Goal: Task Accomplishment & Management: Complete application form

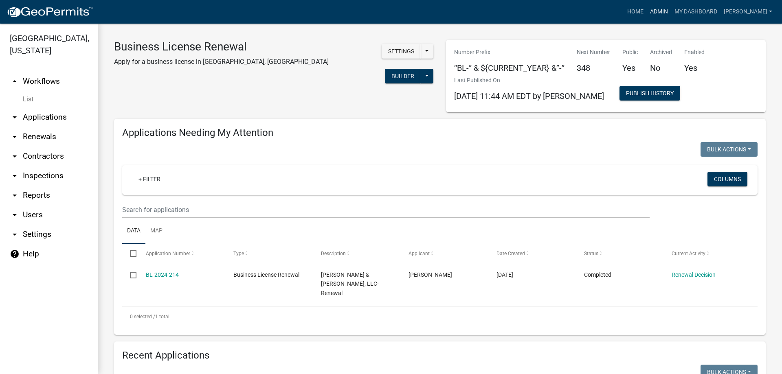
click at [671, 15] on link "Admin" at bounding box center [659, 11] width 24 height 15
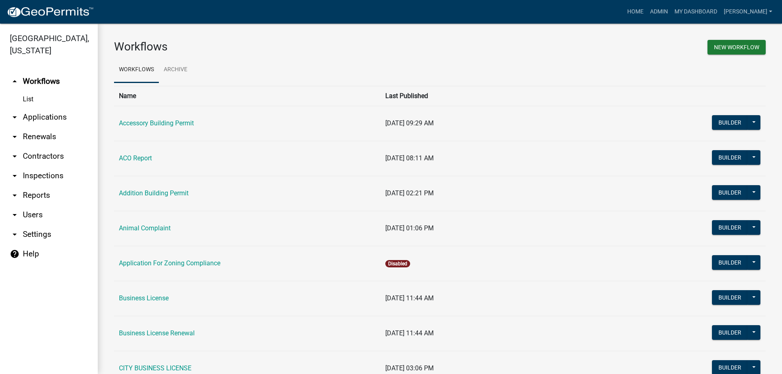
click at [50, 112] on link "arrow_drop_down Applications" at bounding box center [49, 118] width 98 height 20
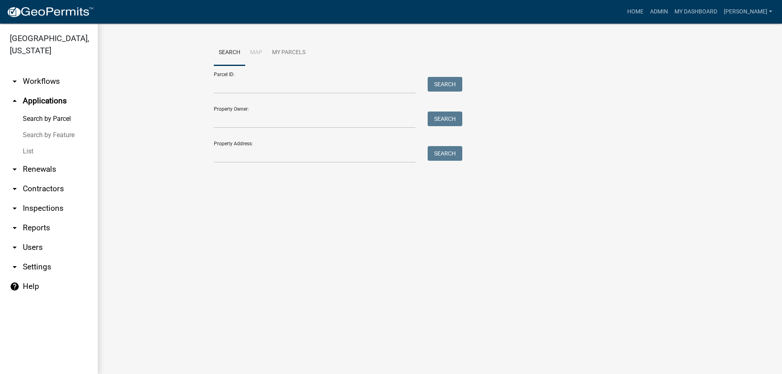
click at [49, 157] on link "List" at bounding box center [49, 151] width 98 height 16
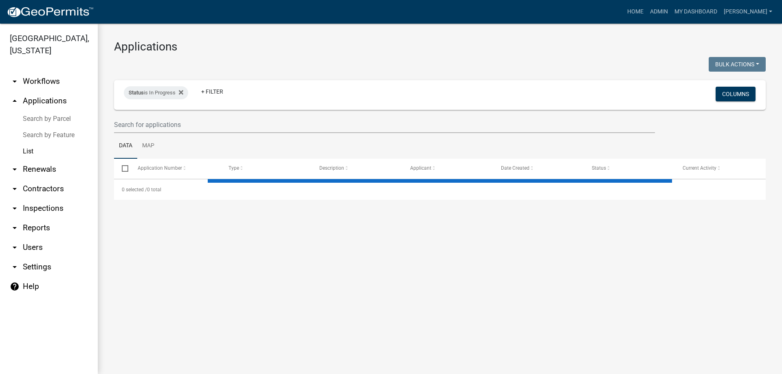
select select "3: 100"
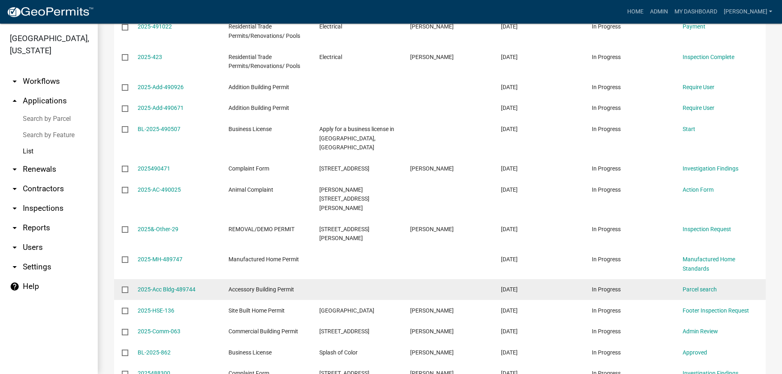
scroll to position [285, 0]
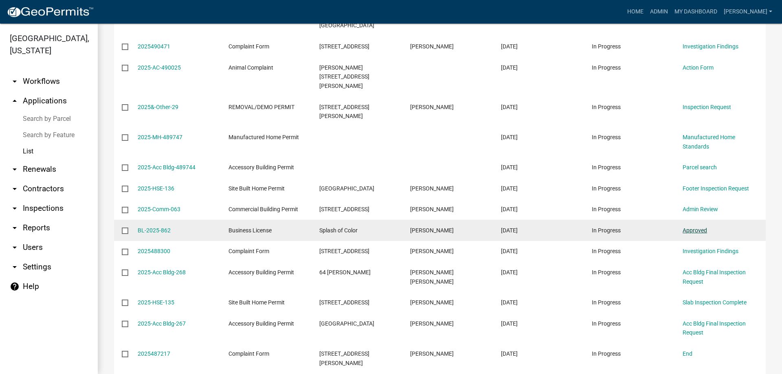
click at [698, 227] on link "Approved" at bounding box center [695, 230] width 24 height 7
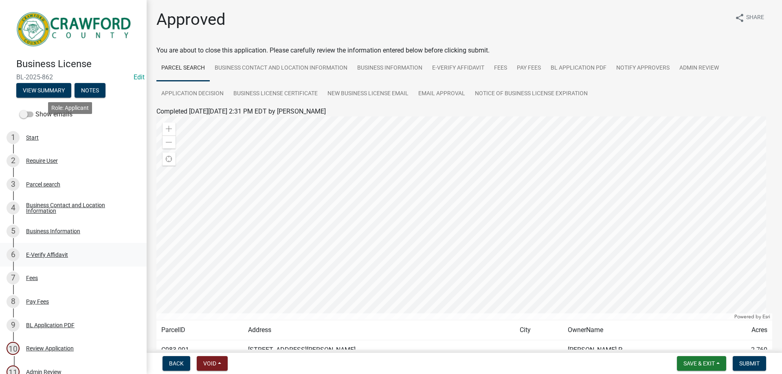
scroll to position [122, 0]
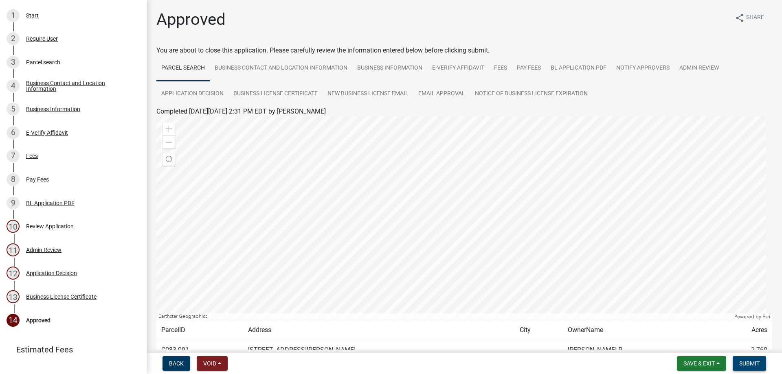
click at [746, 362] on span "Submit" at bounding box center [749, 363] width 20 height 7
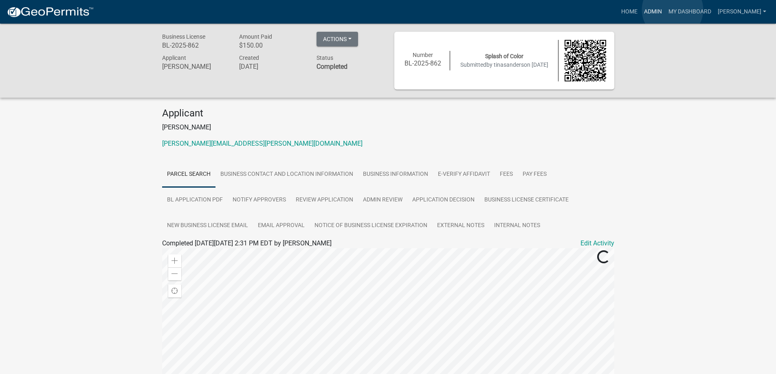
click at [665, 10] on link "Admin" at bounding box center [653, 11] width 24 height 15
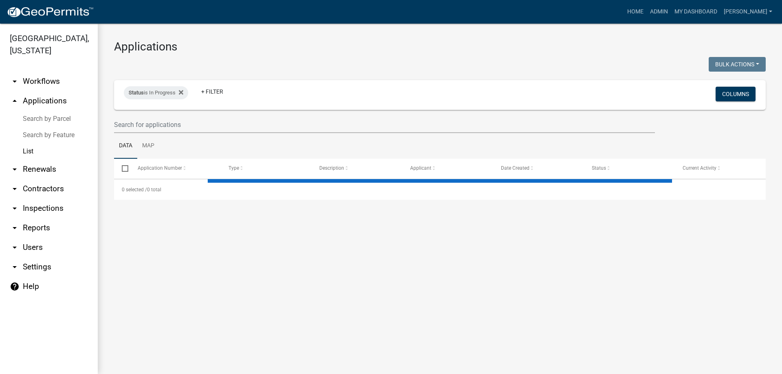
select select "3: 100"
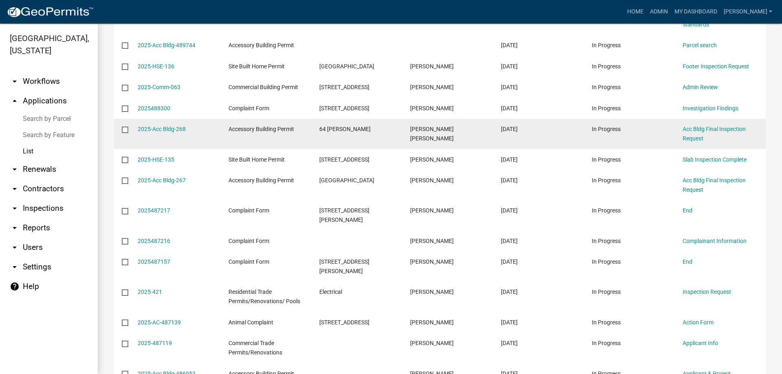
scroll to position [367, 0]
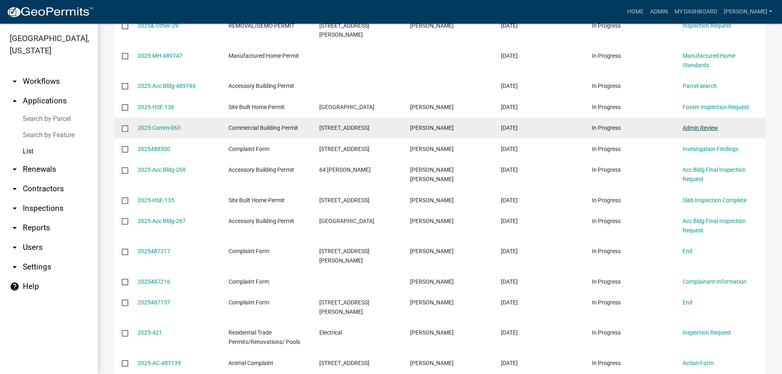
click at [693, 125] on link "Admin Review" at bounding box center [700, 128] width 35 height 7
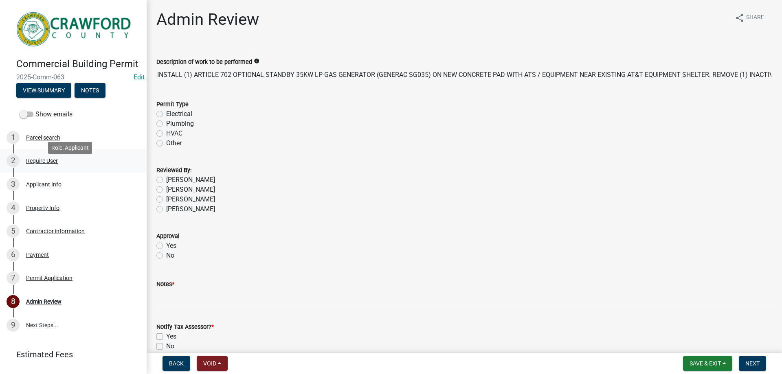
click at [67, 167] on div "2 Require User" at bounding box center [70, 160] width 127 height 13
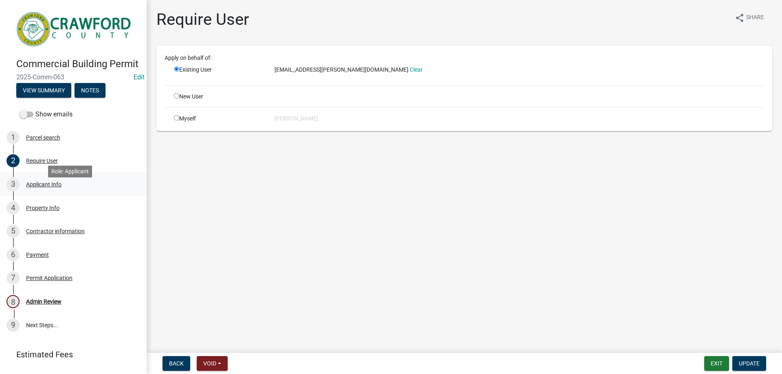
click at [72, 183] on link "3 Applicant Info" at bounding box center [73, 185] width 147 height 24
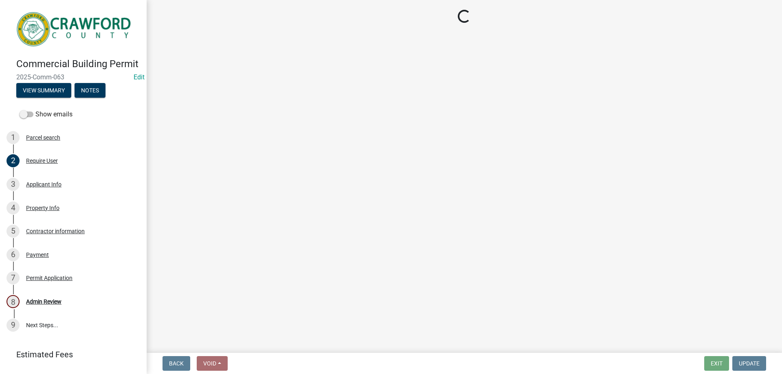
select select "7547654c-6a2b-418c-8f9d-b50998ca6dd7"
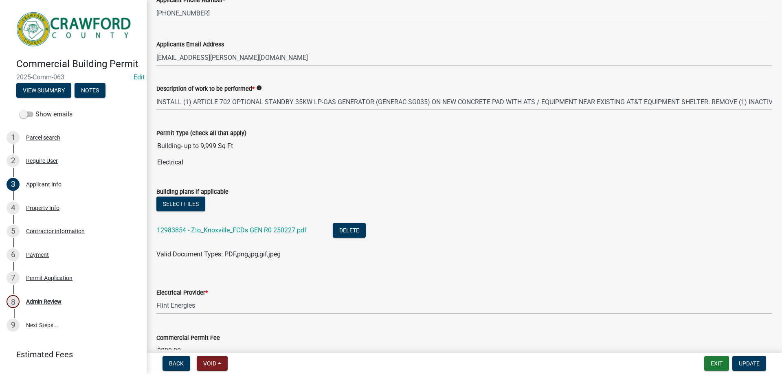
scroll to position [326, 0]
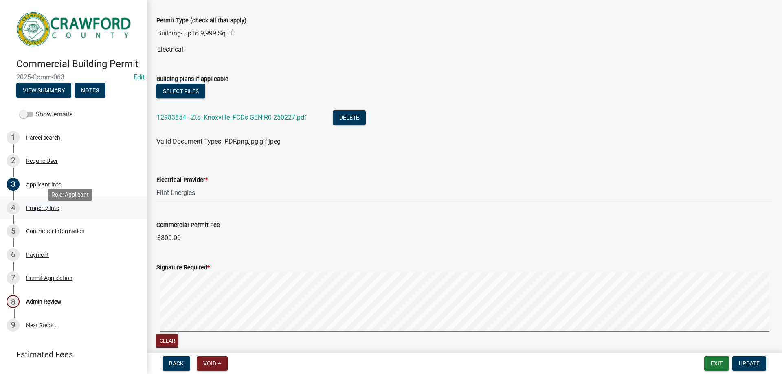
click at [38, 215] on div "4 Property Info" at bounding box center [70, 208] width 127 height 13
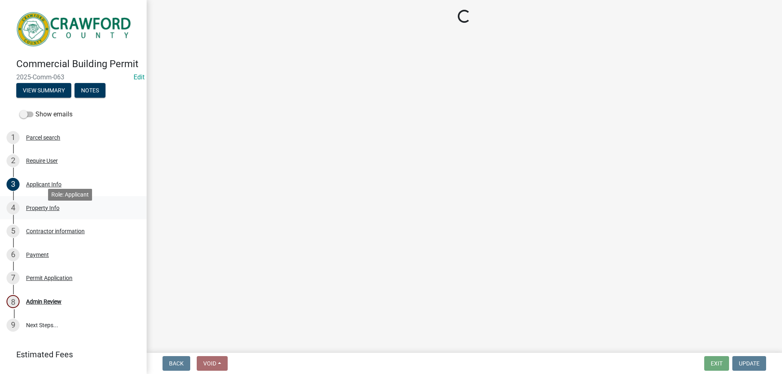
scroll to position [0, 0]
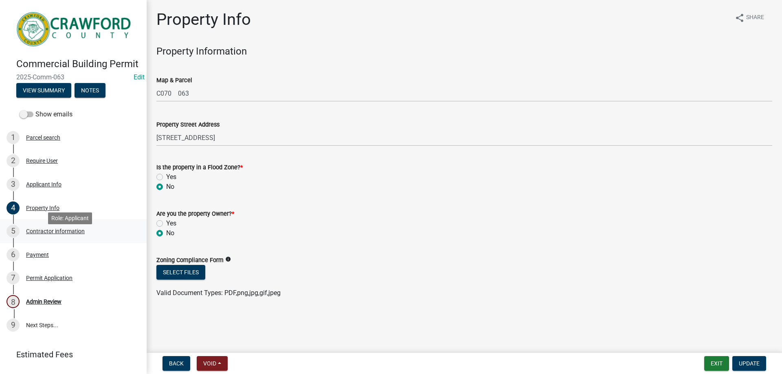
click at [58, 234] on div "Contractor information" at bounding box center [55, 231] width 59 height 6
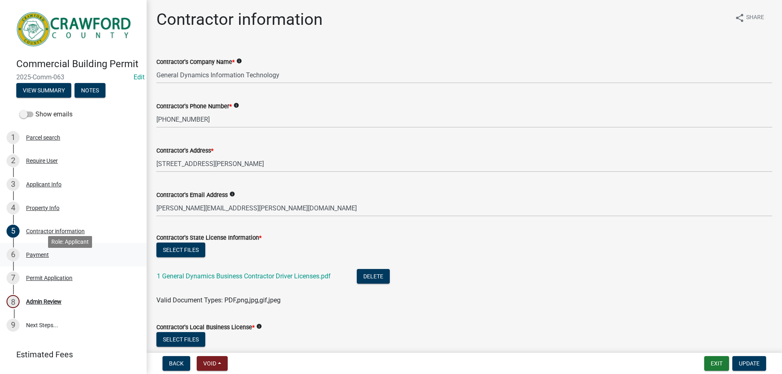
click at [65, 261] on div "6 Payment" at bounding box center [70, 254] width 127 height 13
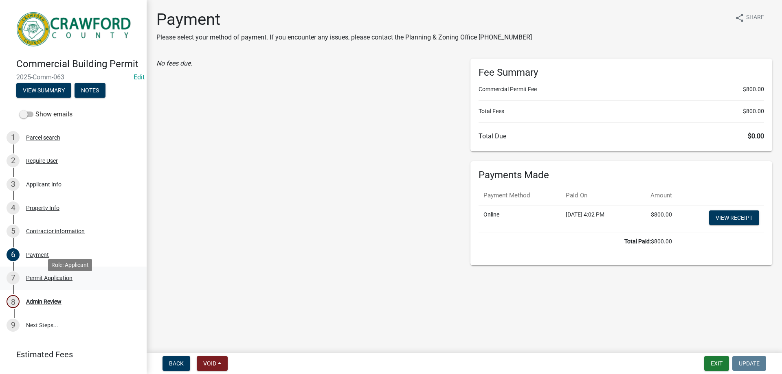
click at [110, 290] on link "7 Permit Application" at bounding box center [73, 279] width 147 height 24
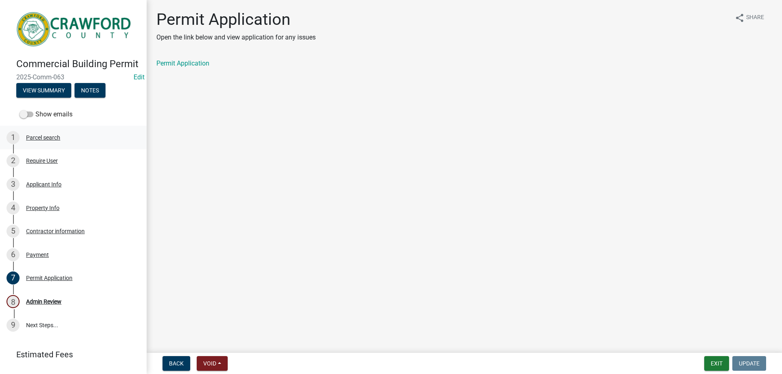
click at [50, 140] on div "Parcel search" at bounding box center [43, 138] width 34 height 6
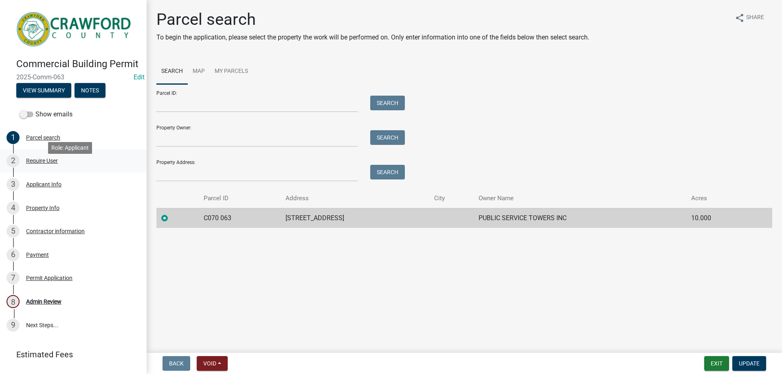
click at [48, 167] on div "2 Require User" at bounding box center [70, 160] width 127 height 13
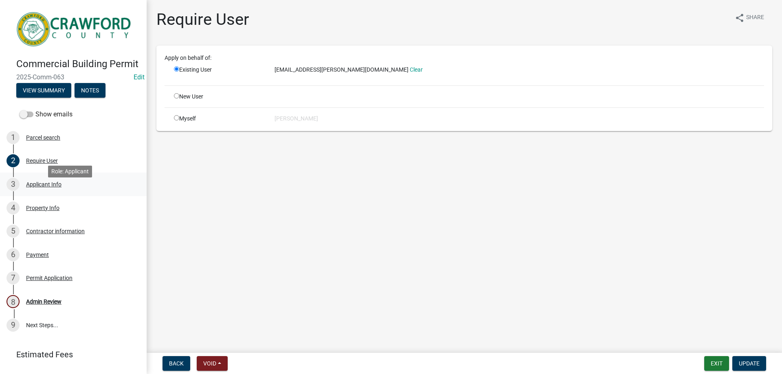
click at [54, 196] on link "3 Applicant Info" at bounding box center [73, 185] width 147 height 24
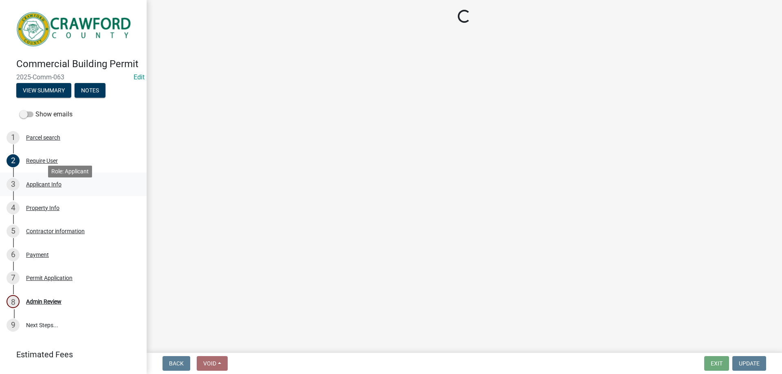
select select "7547654c-6a2b-418c-8f9d-b50998ca6dd7"
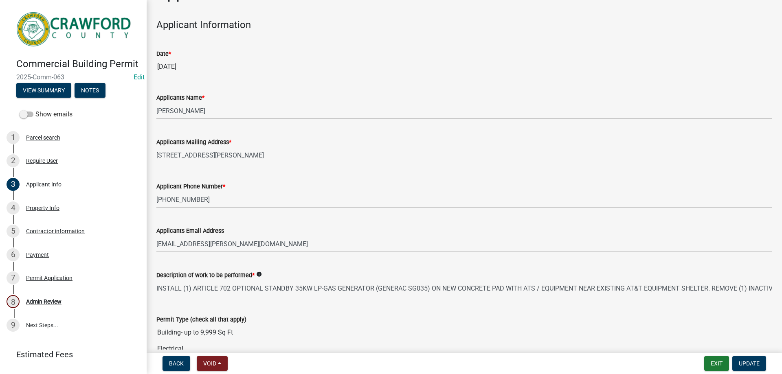
scroll to position [41, 0]
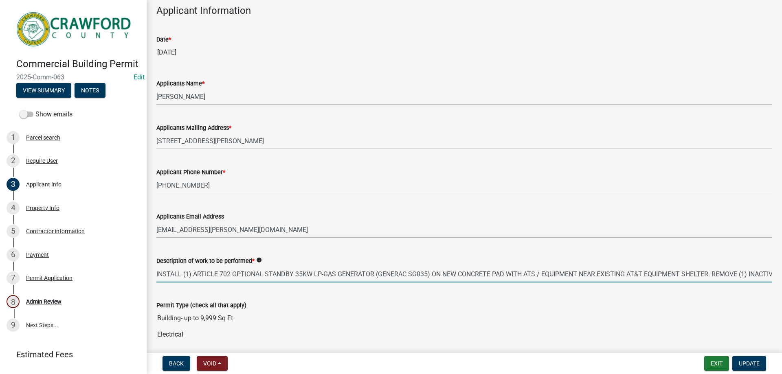
click at [402, 278] on input "INSTALL (1) ARTICLE 702 OPTIONAL STANDBY 35KW LP-GAS GENERATOR (GENERAC SG035) …" at bounding box center [464, 274] width 616 height 17
click at [55, 206] on link "4 Property Info" at bounding box center [73, 208] width 147 height 24
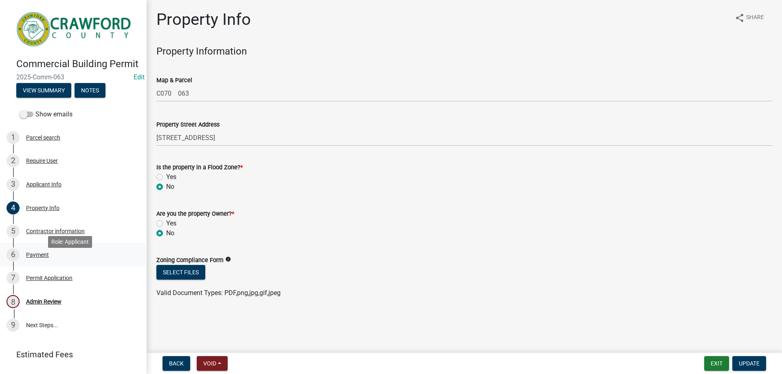
click at [117, 257] on link "6 Payment" at bounding box center [73, 255] width 147 height 24
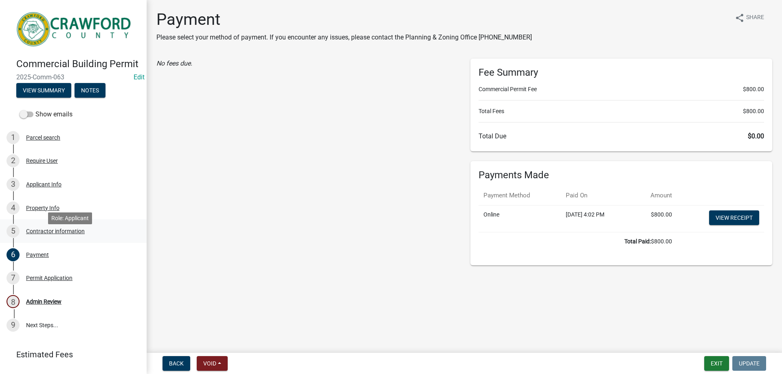
click at [119, 238] on div "5 Contractor information" at bounding box center [70, 231] width 127 height 13
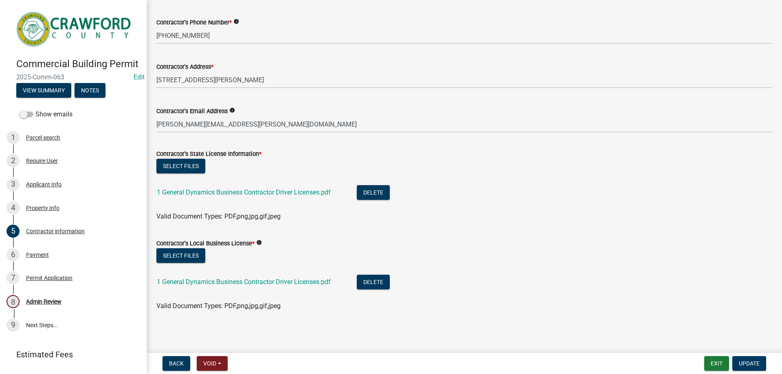
scroll to position [84, 0]
click at [64, 144] on div "1 Parcel search" at bounding box center [70, 137] width 127 height 13
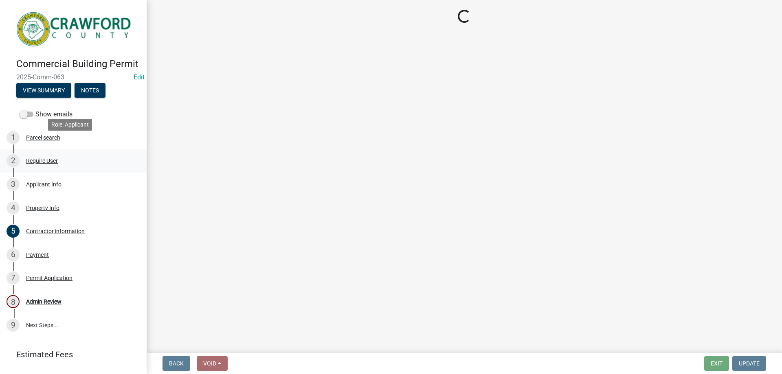
scroll to position [0, 0]
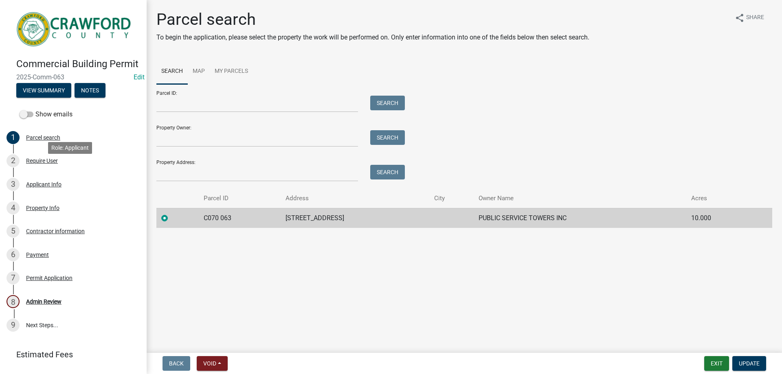
click at [71, 167] on div "2 Require User" at bounding box center [70, 160] width 127 height 13
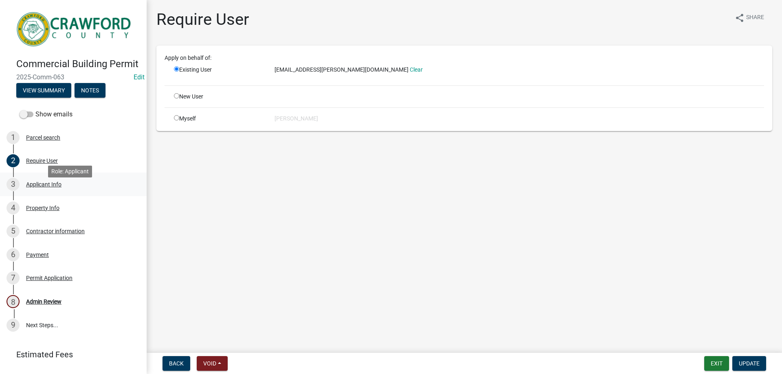
click at [62, 191] on div "3 Applicant Info" at bounding box center [70, 184] width 127 height 13
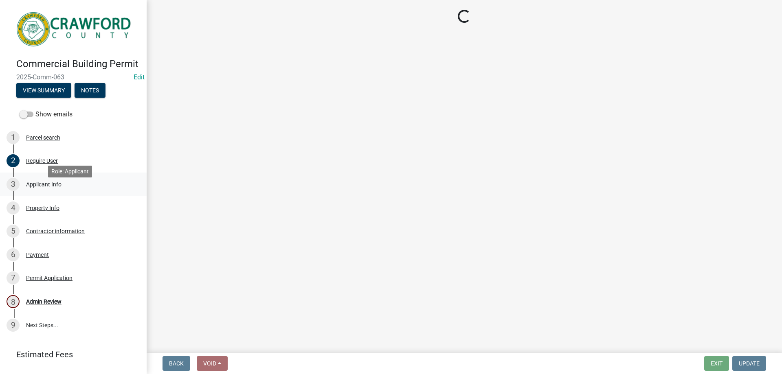
select select "7547654c-6a2b-418c-8f9d-b50998ca6dd7"
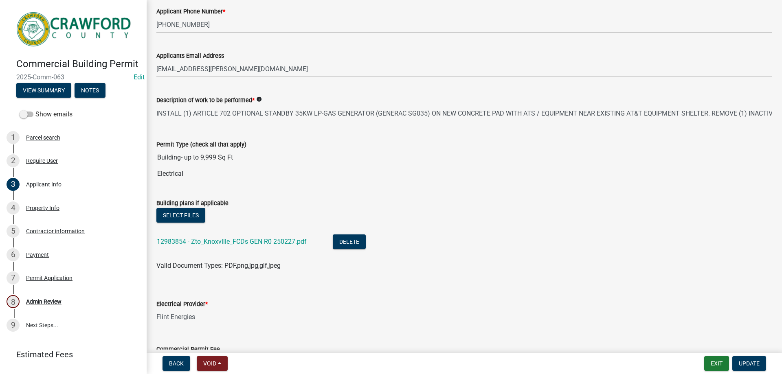
scroll to position [204, 0]
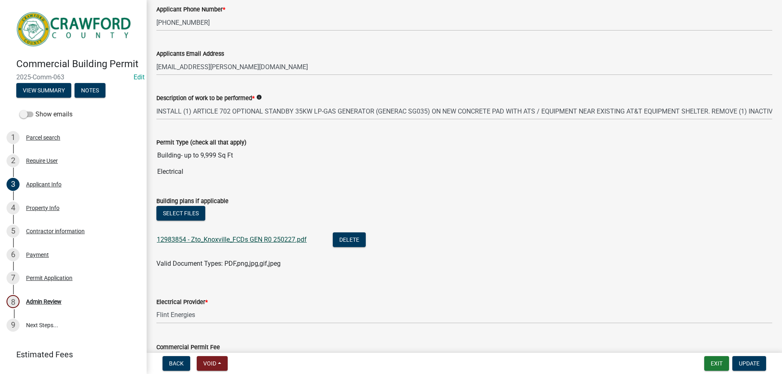
click at [269, 241] on link "12983854 - Zto_Knoxville_FCDs GEN R0 250227.pdf" at bounding box center [232, 240] width 150 height 8
click at [719, 360] on button "Exit" at bounding box center [716, 363] width 25 height 15
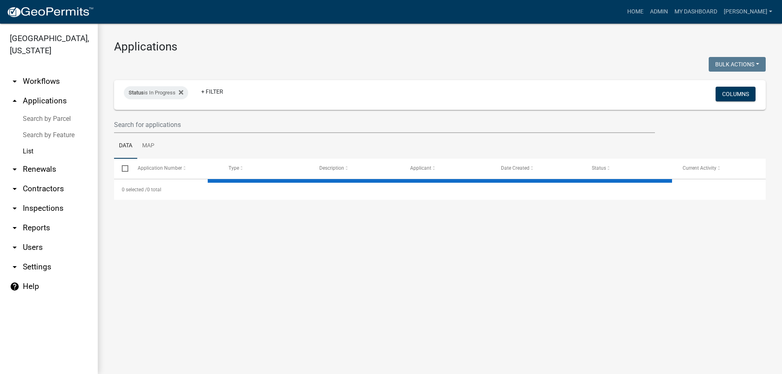
select select "3: 100"
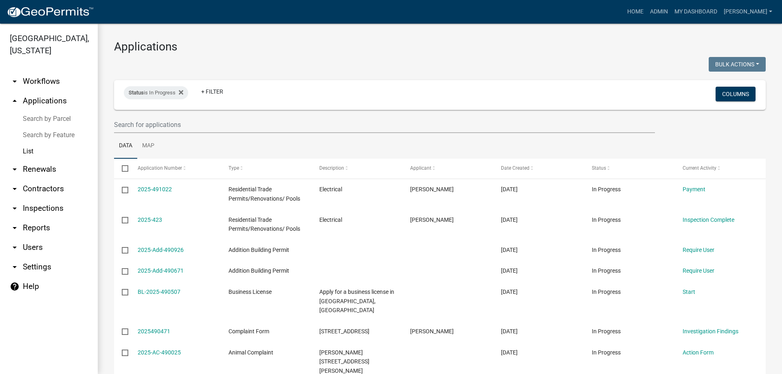
click at [129, 114] on wm-filter-builder "Status is In Progress + Filter Columns" at bounding box center [440, 106] width 652 height 53
click at [133, 118] on input "text" at bounding box center [384, 124] width 541 height 17
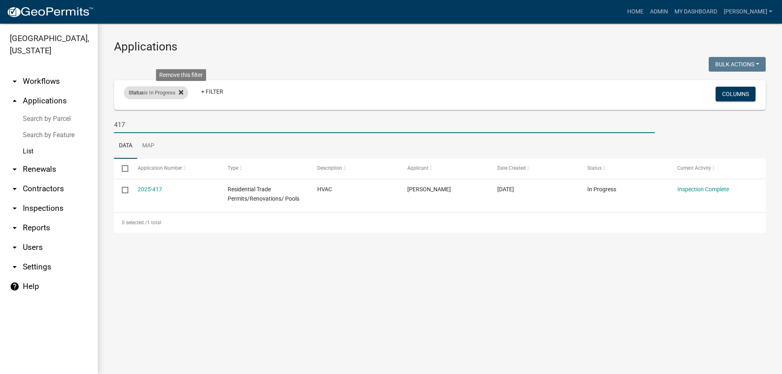
type input "417"
click at [183, 92] on icon at bounding box center [181, 92] width 4 height 4
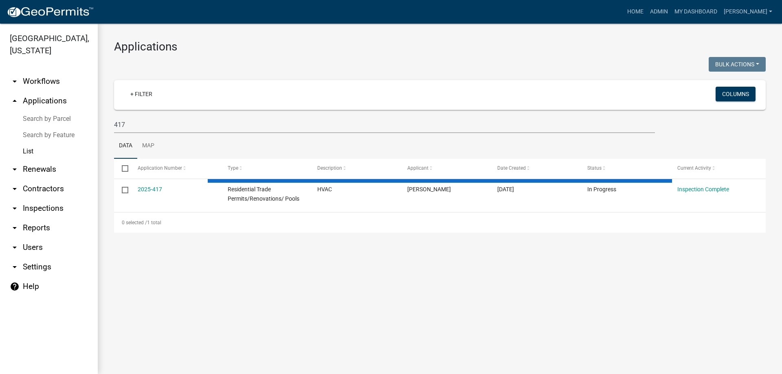
select select "3: 100"
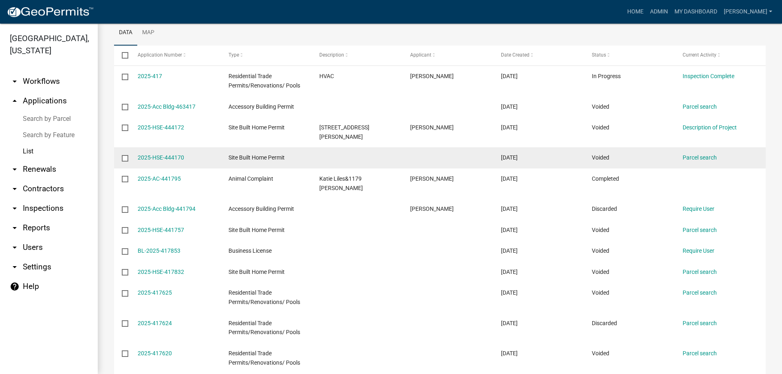
scroll to position [41, 0]
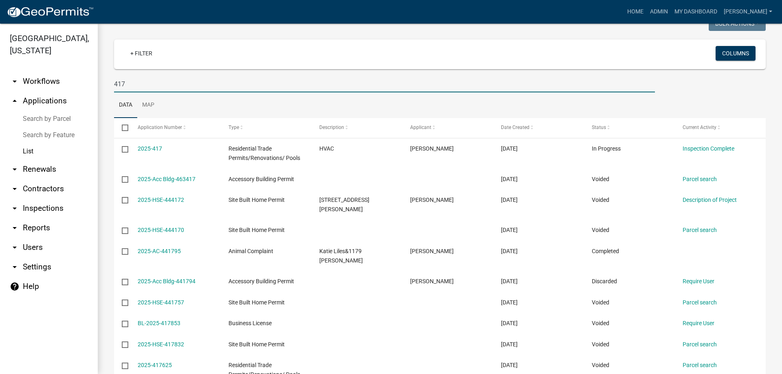
click at [149, 90] on input "417" at bounding box center [384, 84] width 541 height 17
type input "4"
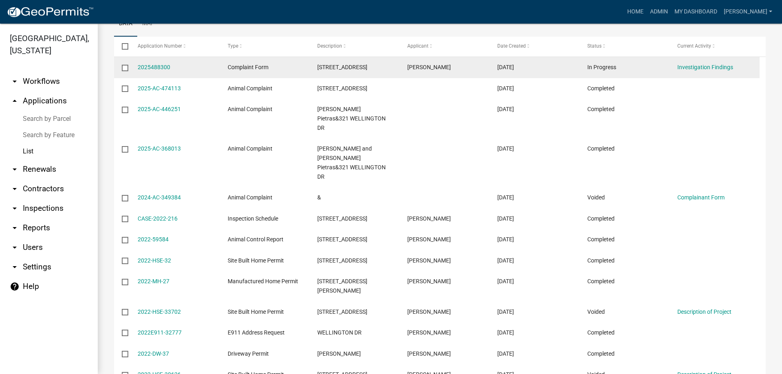
scroll to position [0, 0]
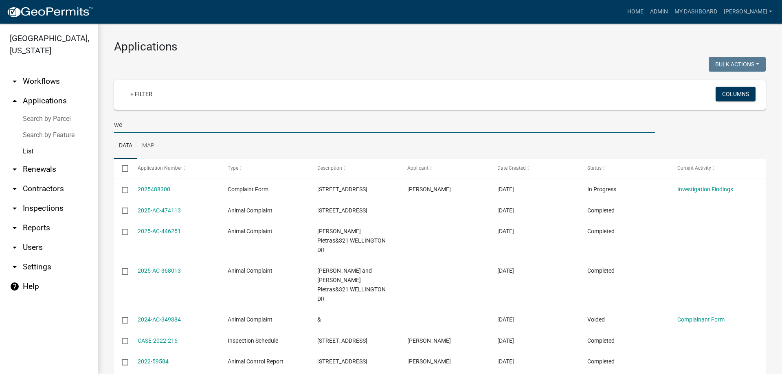
type input "w"
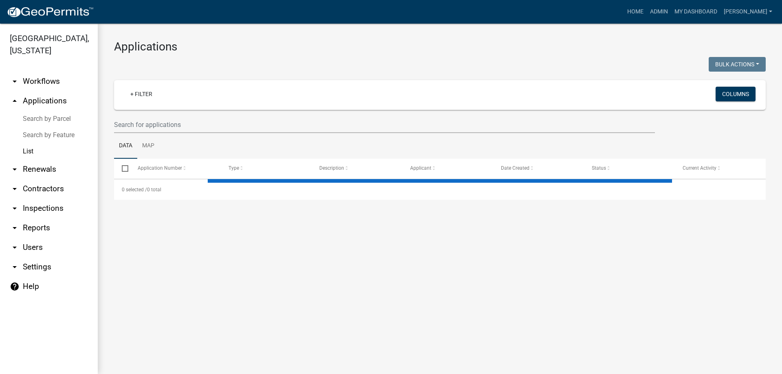
select select "3: 100"
